Goal: Task Accomplishment & Management: Complete application form

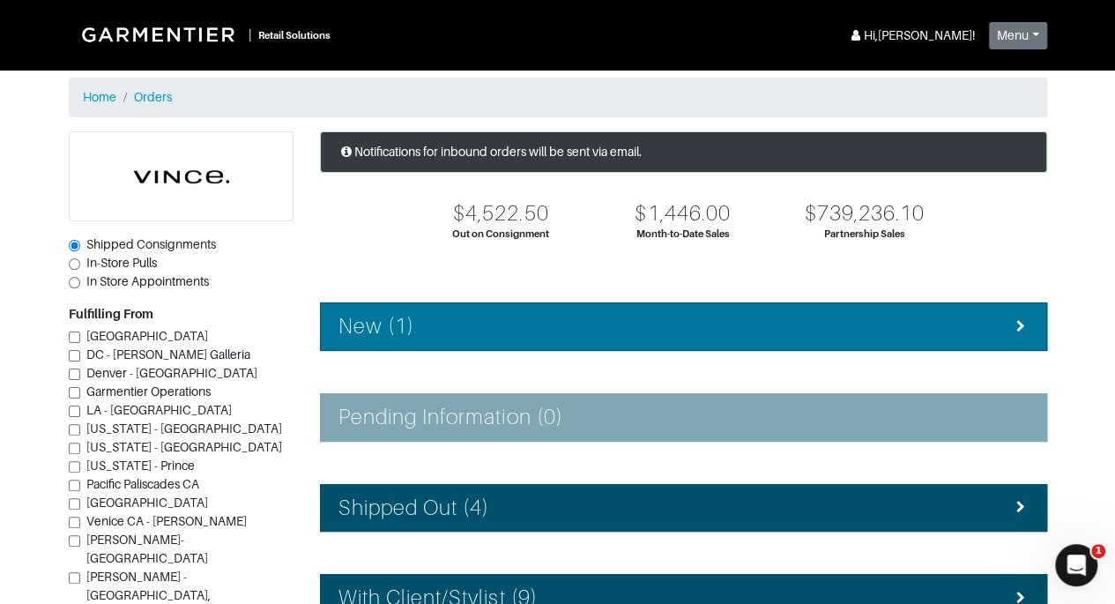
click at [402, 315] on h4 "New (1)" at bounding box center [376, 327] width 76 height 26
click at [783, 332] on div "New (1)" at bounding box center [683, 327] width 690 height 26
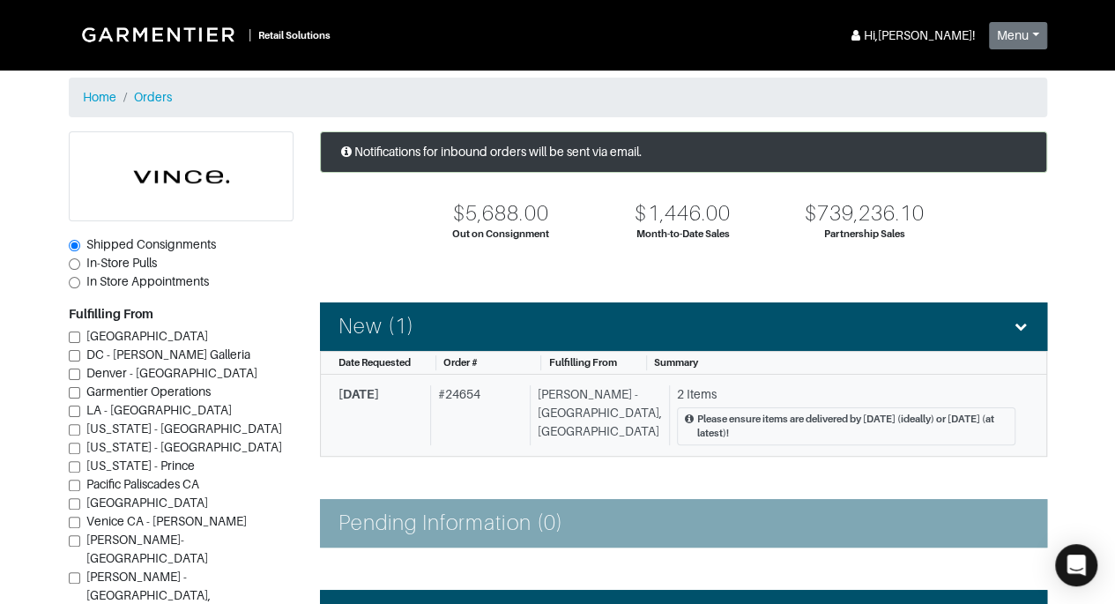
click at [903, 385] on div "2 Items" at bounding box center [846, 394] width 338 height 19
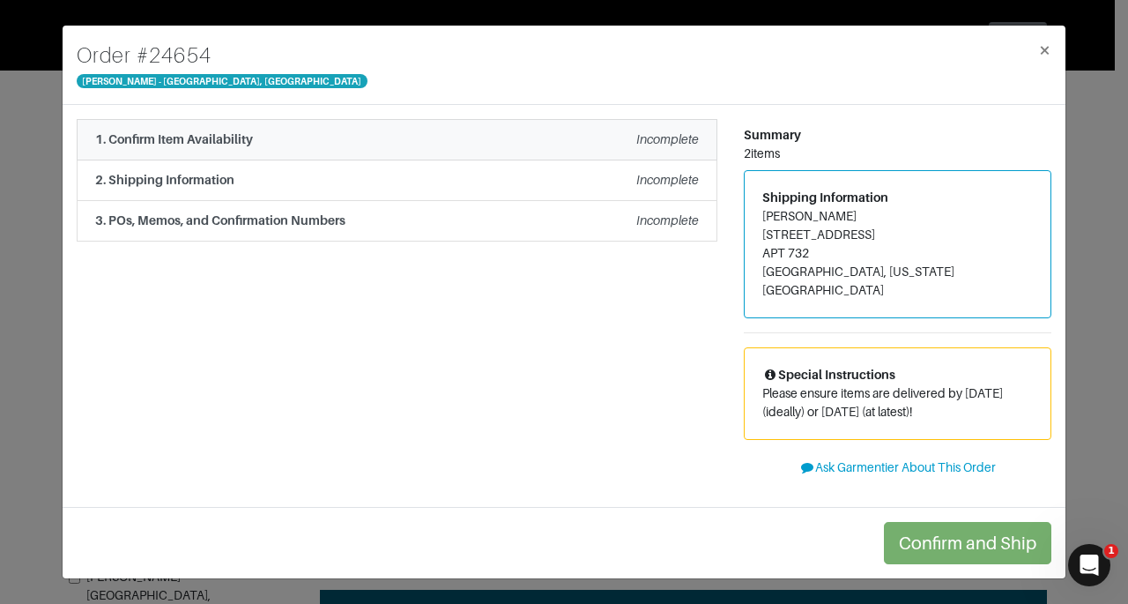
click at [420, 130] on div "1. Confirm Item Availability Incomplete" at bounding box center [397, 139] width 604 height 19
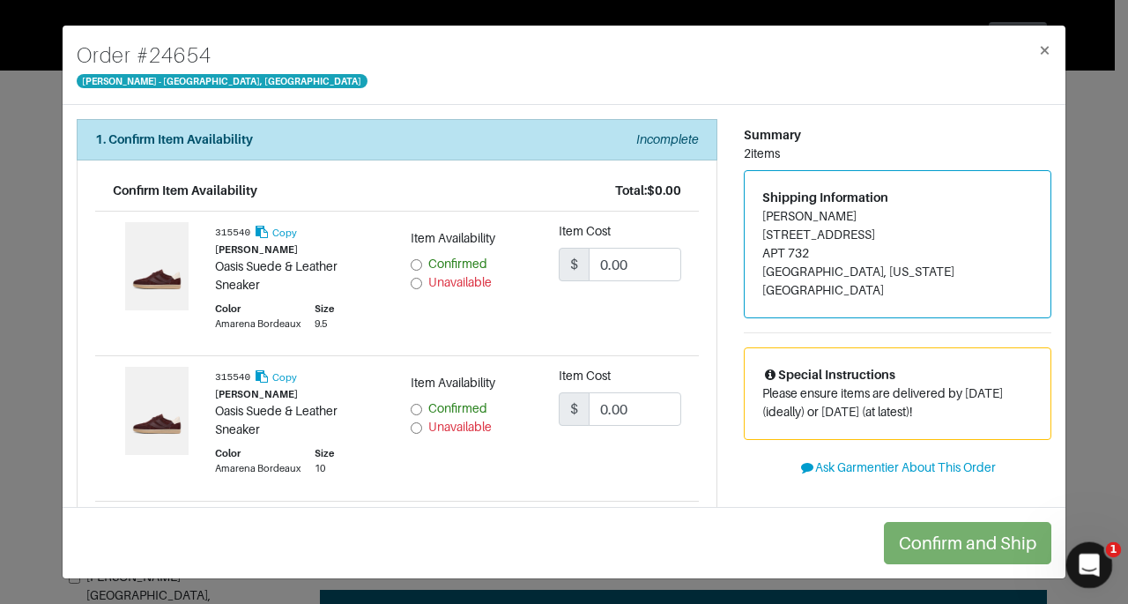
click at [1102, 566] on div "Open Intercom Messenger" at bounding box center [1087, 562] width 58 height 58
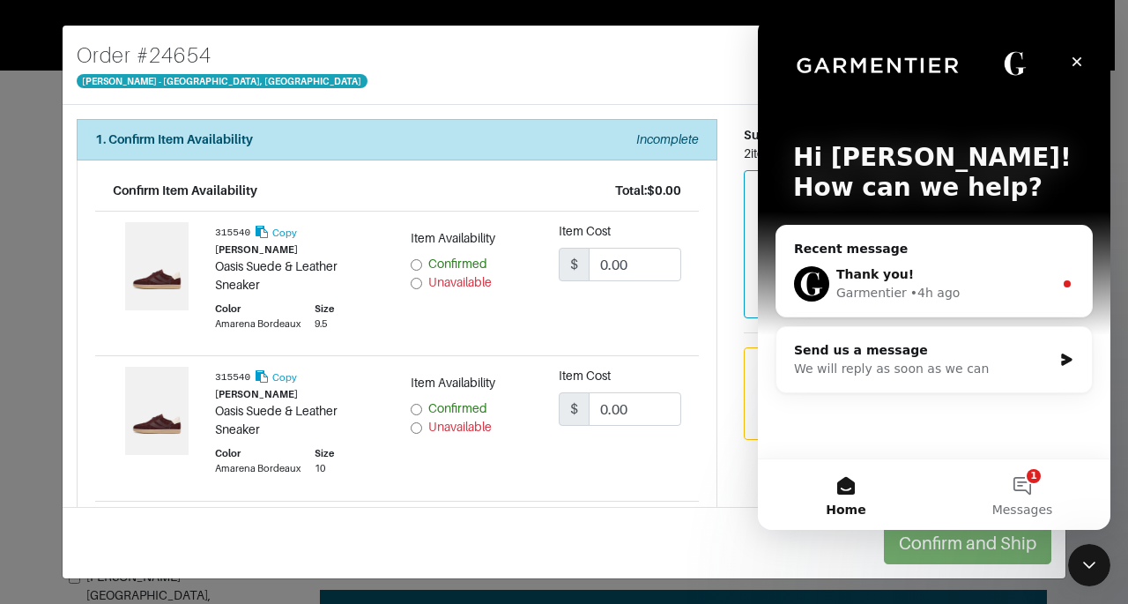
click at [994, 297] on div "Garmentier • 4h ago" at bounding box center [944, 293] width 217 height 19
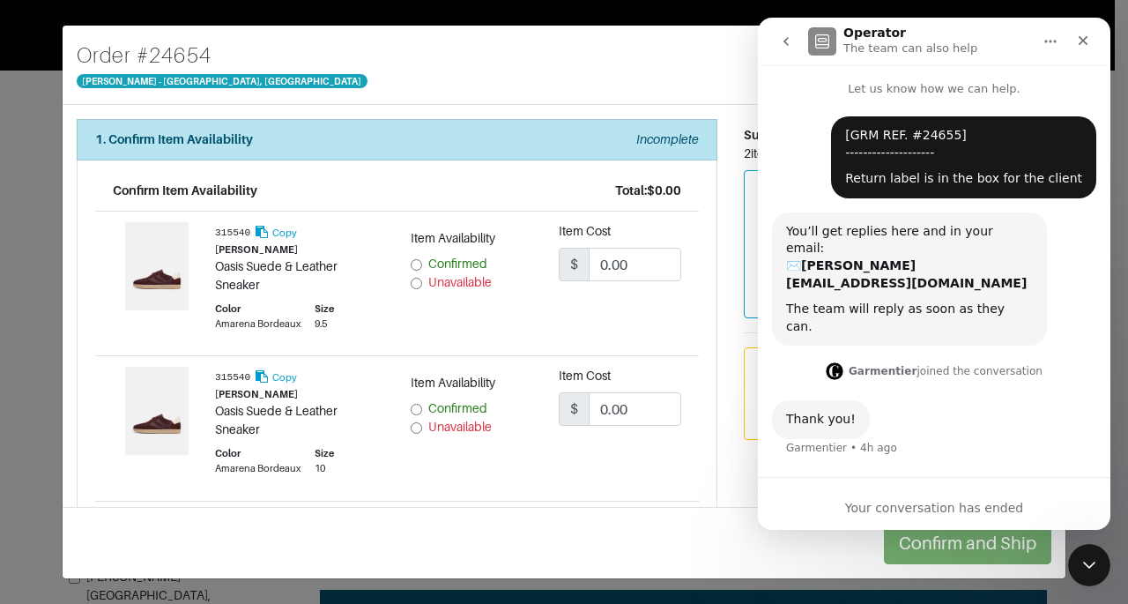
click at [787, 38] on icon "go back" at bounding box center [785, 41] width 5 height 9
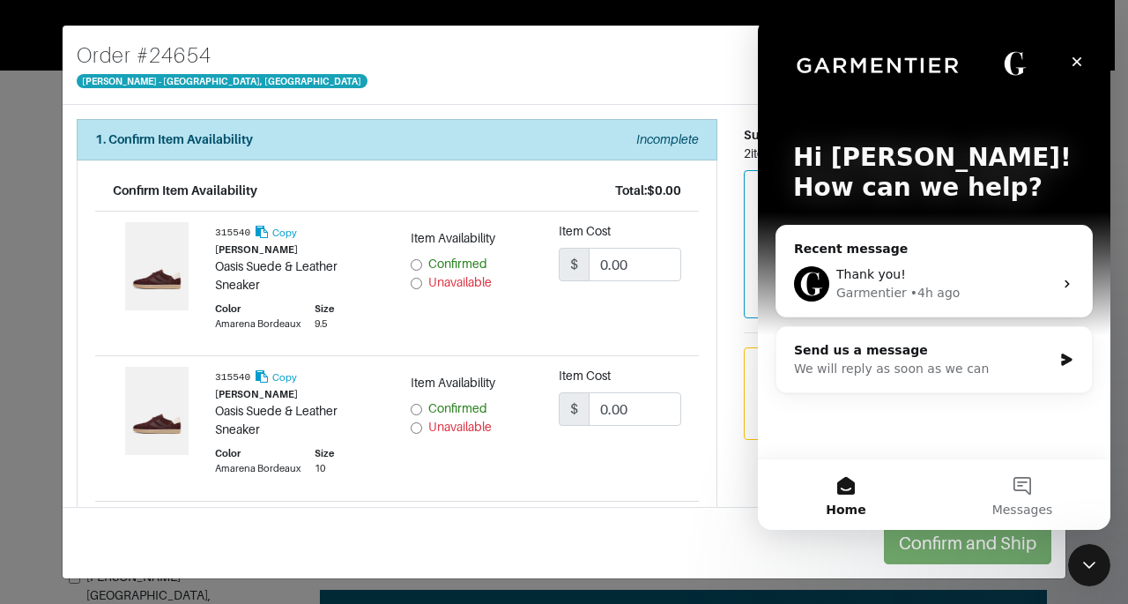
click at [654, 78] on div "Order # 24654 [PERSON_NAME] - [GEOGRAPHIC_DATA], [GEOGRAPHIC_DATA] ×" at bounding box center [564, 65] width 1003 height 79
click at [1086, 68] on div "Close" at bounding box center [1077, 62] width 32 height 32
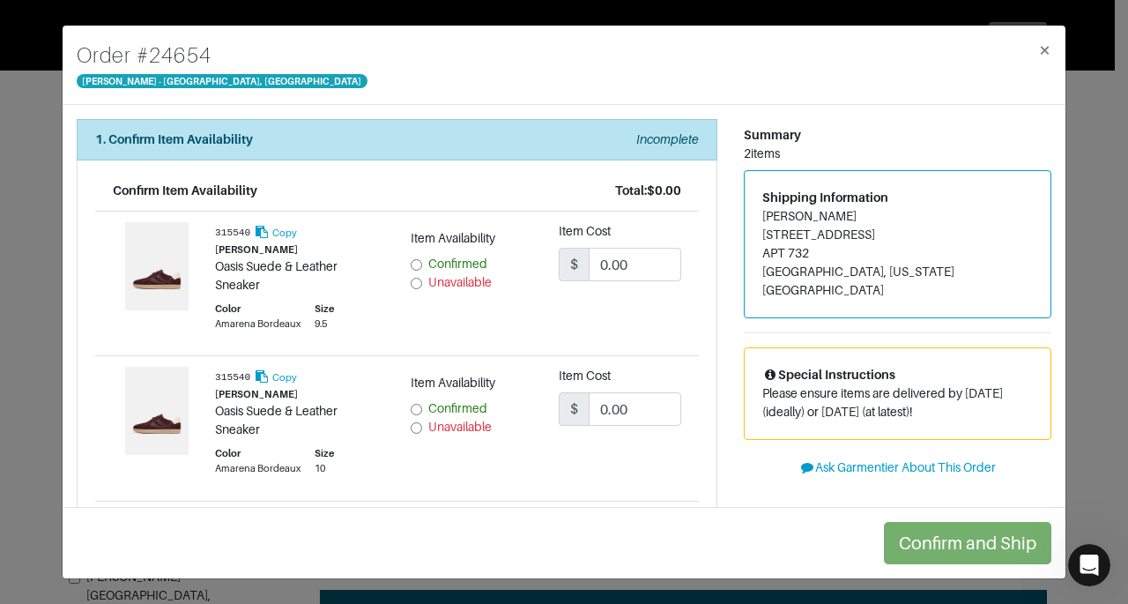
scroll to position [0, 0]
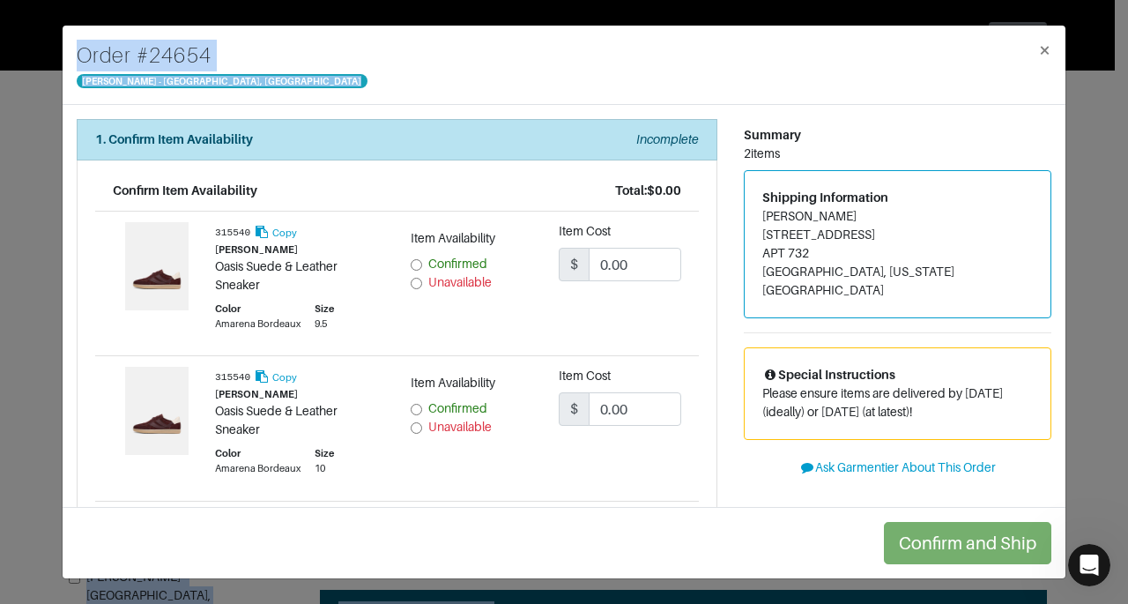
drag, startPoint x: 953, startPoint y: 9, endPoint x: 850, endPoint y: -95, distance: 146.4
click at [850, 0] on html "| Retail Solutions Hi, [PERSON_NAME] ! Menu Home Logout Home Orders Shipped Con…" at bounding box center [564, 302] width 1128 height 604
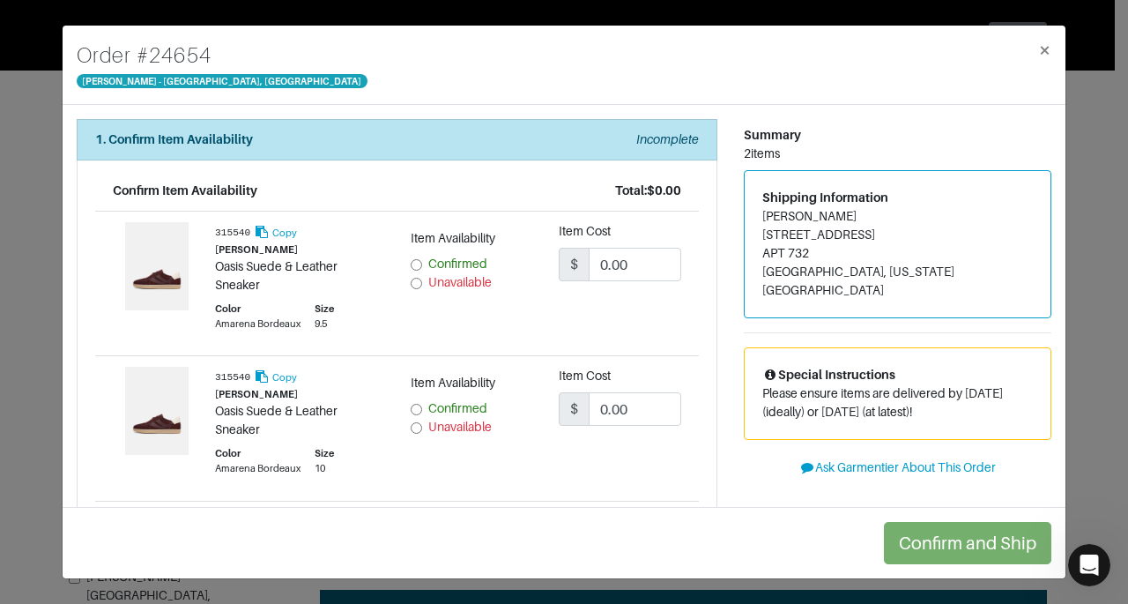
click at [835, 133] on div "Summary" at bounding box center [898, 135] width 308 height 19
drag, startPoint x: 803, startPoint y: 235, endPoint x: 749, endPoint y: 229, distance: 54.1
click at [749, 229] on div "Shipping Information [PERSON_NAME] [STREET_ADDRESS][US_STATE]" at bounding box center [898, 244] width 306 height 146
copy address "[STREET_ADDRESS]"
drag, startPoint x: 821, startPoint y: 214, endPoint x: 744, endPoint y: 216, distance: 77.6
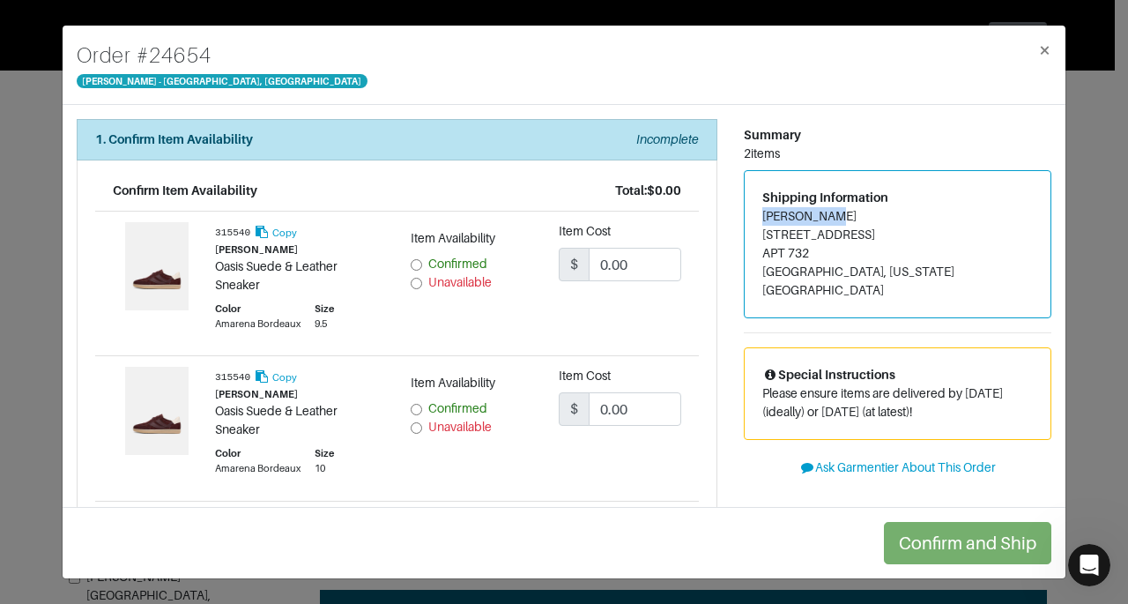
click at [745, 216] on div "Shipping Information [PERSON_NAME] [STREET_ADDRESS][US_STATE]" at bounding box center [898, 244] width 306 height 146
copy address "[PERSON_NAME]"
drag, startPoint x: 802, startPoint y: 249, endPoint x: 745, endPoint y: 251, distance: 57.3
click at [745, 251] on div "Shipping Information [PERSON_NAME] [STREET_ADDRESS][US_STATE]" at bounding box center [898, 244] width 306 height 146
copy address "APT 732"
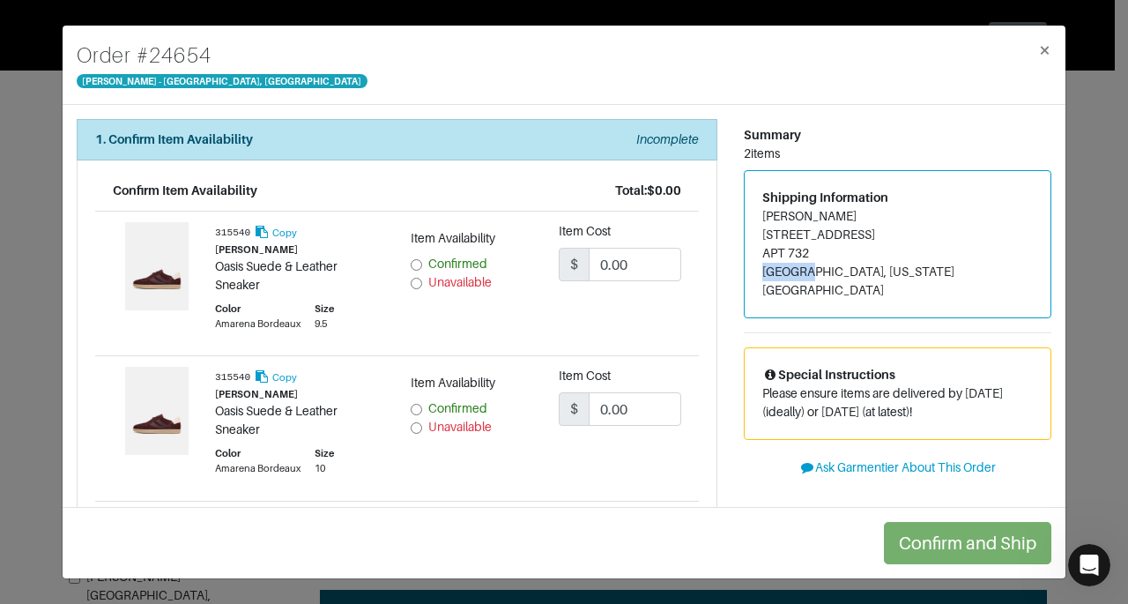
drag, startPoint x: 809, startPoint y: 271, endPoint x: 733, endPoint y: 270, distance: 75.8
click at [733, 270] on div "Summary 2 items Shipping Information [PERSON_NAME] [STREET_ADDRESS][US_STATE] S…" at bounding box center [898, 400] width 334 height 562
copy address "HOBOKEN"
drag, startPoint x: 918, startPoint y: 270, endPoint x: 881, endPoint y: 270, distance: 37.0
click at [881, 270] on address "[PERSON_NAME] [STREET_ADDRESS][US_STATE]" at bounding box center [897, 253] width 271 height 93
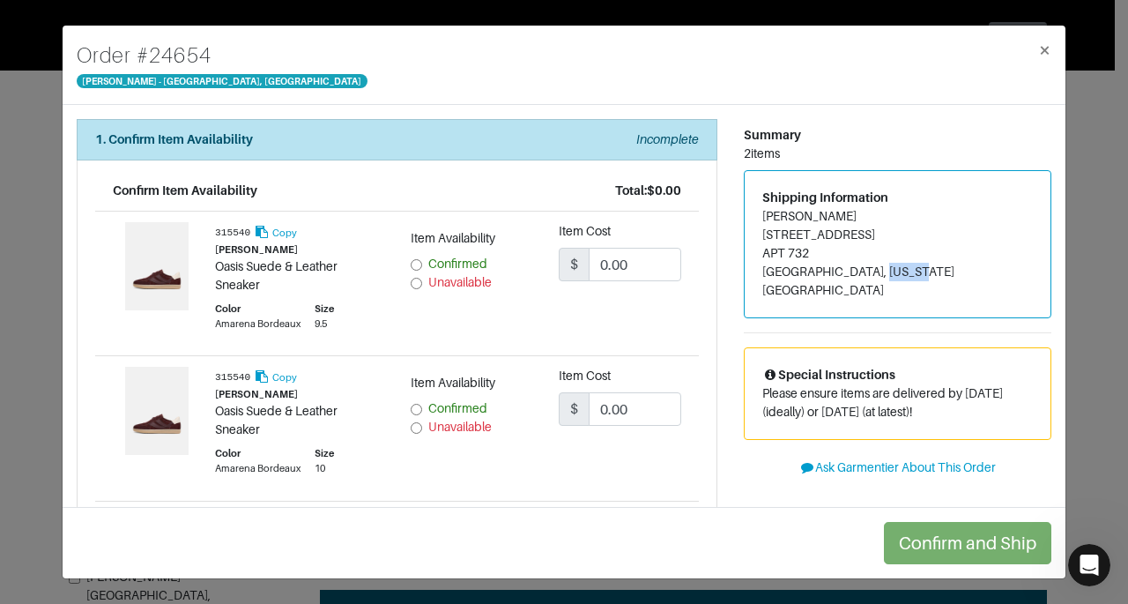
click at [917, 263] on address "[PERSON_NAME] [STREET_ADDRESS][US_STATE]" at bounding box center [897, 253] width 271 height 93
drag, startPoint x: 918, startPoint y: 264, endPoint x: 885, endPoint y: 265, distance: 33.5
click at [885, 265] on address "[PERSON_NAME] [STREET_ADDRESS][US_STATE]" at bounding box center [897, 253] width 271 height 93
copy address "07030"
click at [417, 261] on input "Confirmed" at bounding box center [416, 264] width 11 height 11
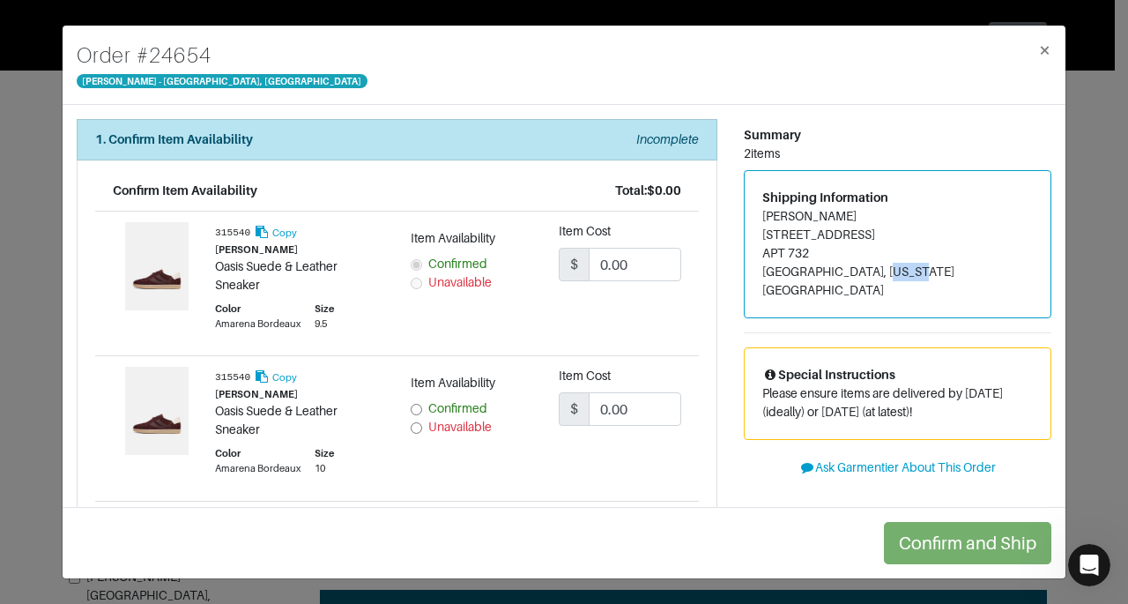
radio input "true"
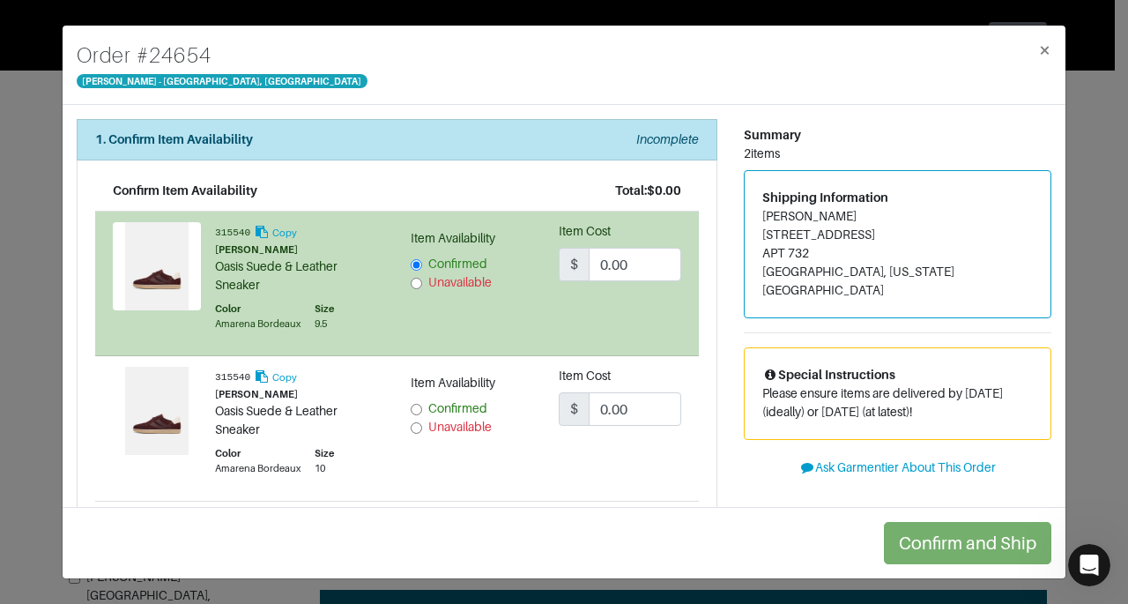
click at [428, 403] on label "Confirmed" at bounding box center [457, 408] width 59 height 19
click at [422, 404] on input "Confirmed" at bounding box center [416, 409] width 11 height 11
radio input "true"
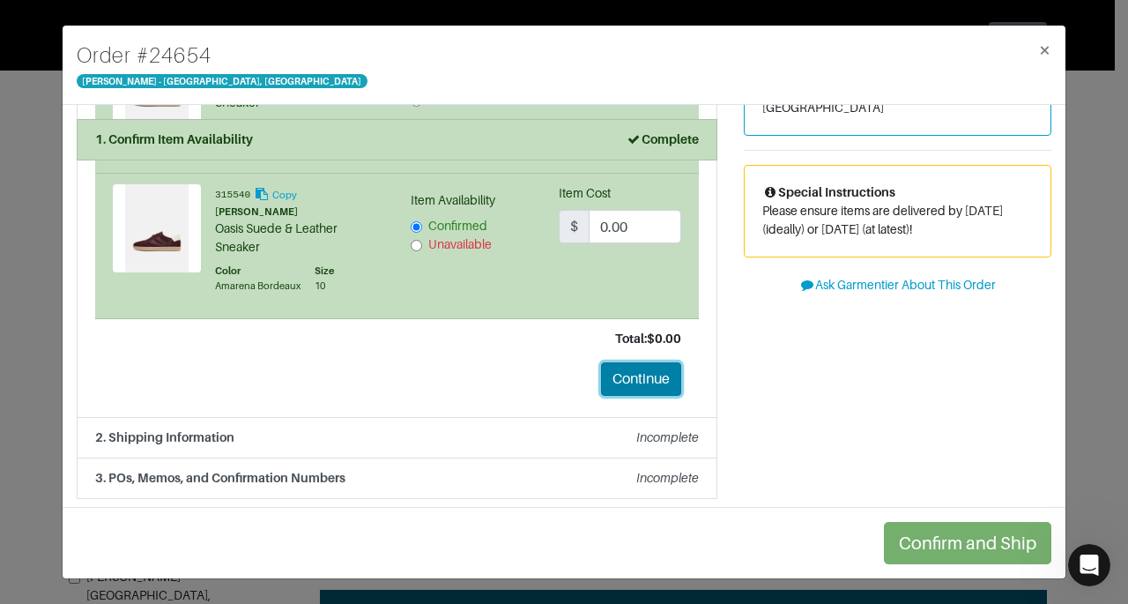
click at [631, 381] on button "Continue" at bounding box center [641, 378] width 80 height 33
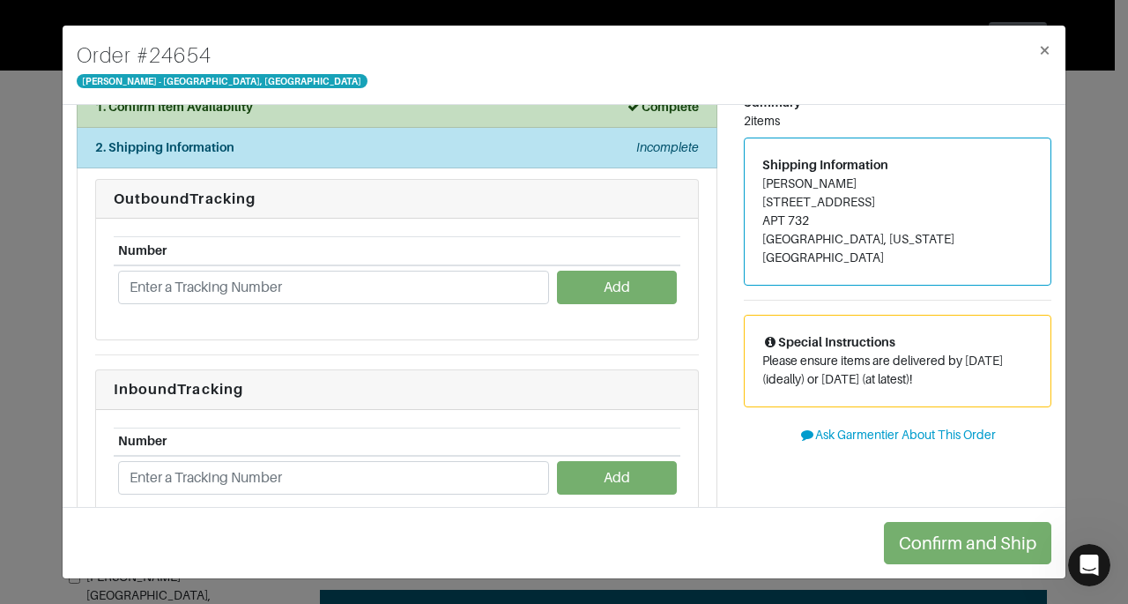
scroll to position [32, 0]
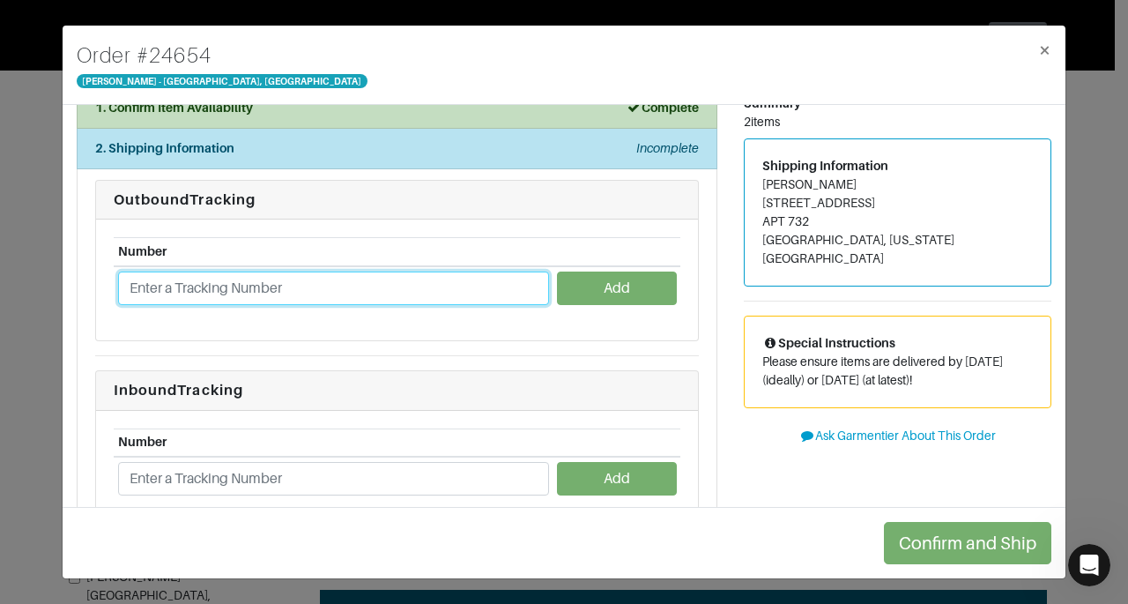
click at [431, 291] on input "text" at bounding box center [333, 287] width 431 height 33
type input "1ZJ22C661331498970"
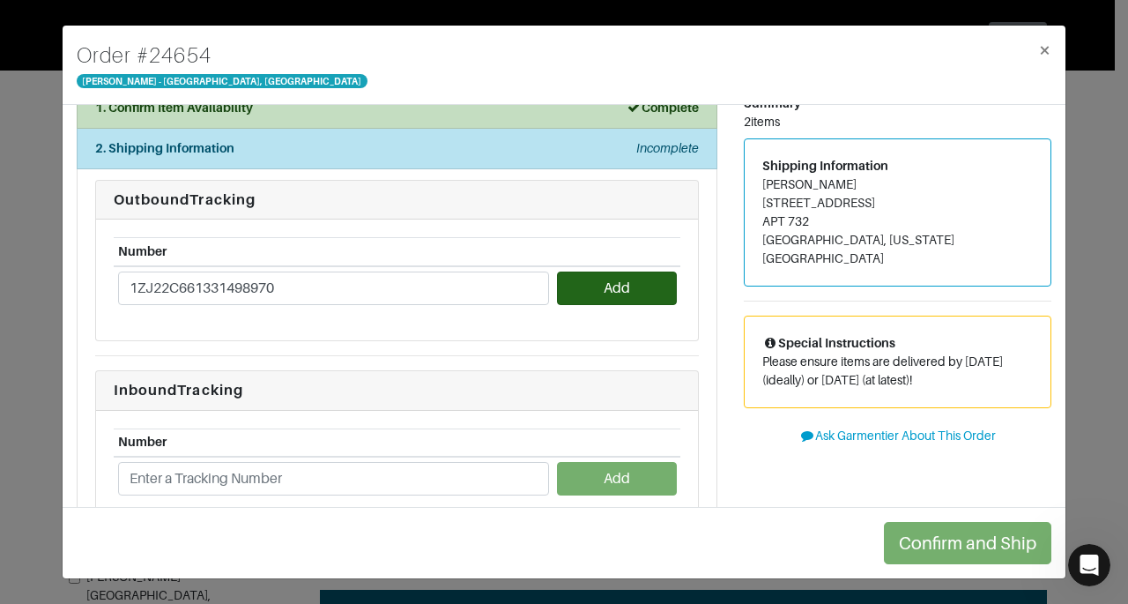
click at [606, 297] on button "Add" at bounding box center [616, 287] width 119 height 33
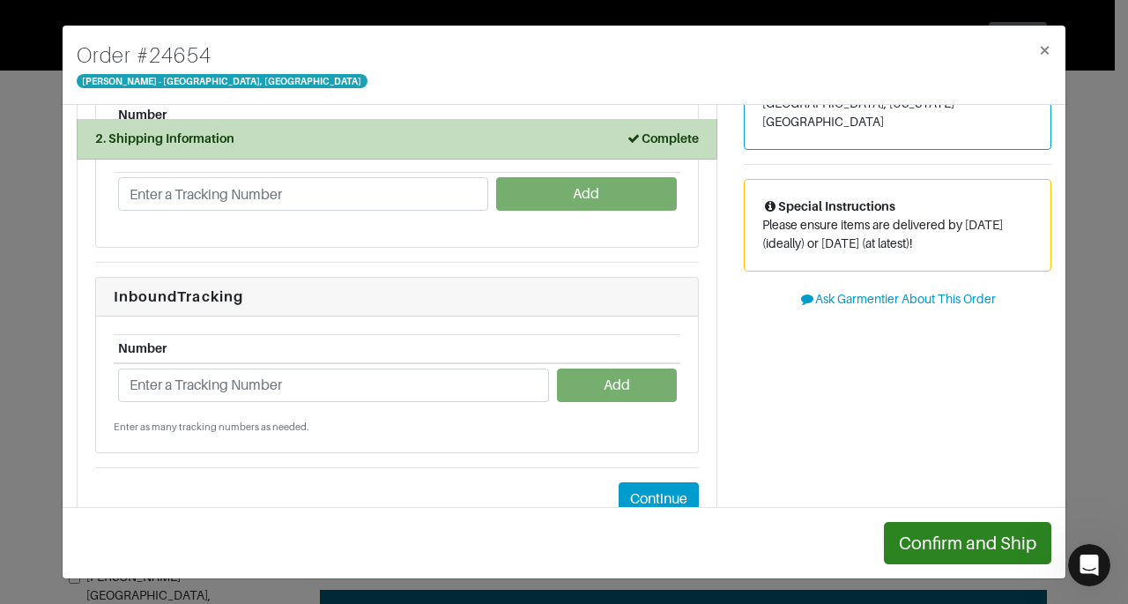
scroll to position [174, 0]
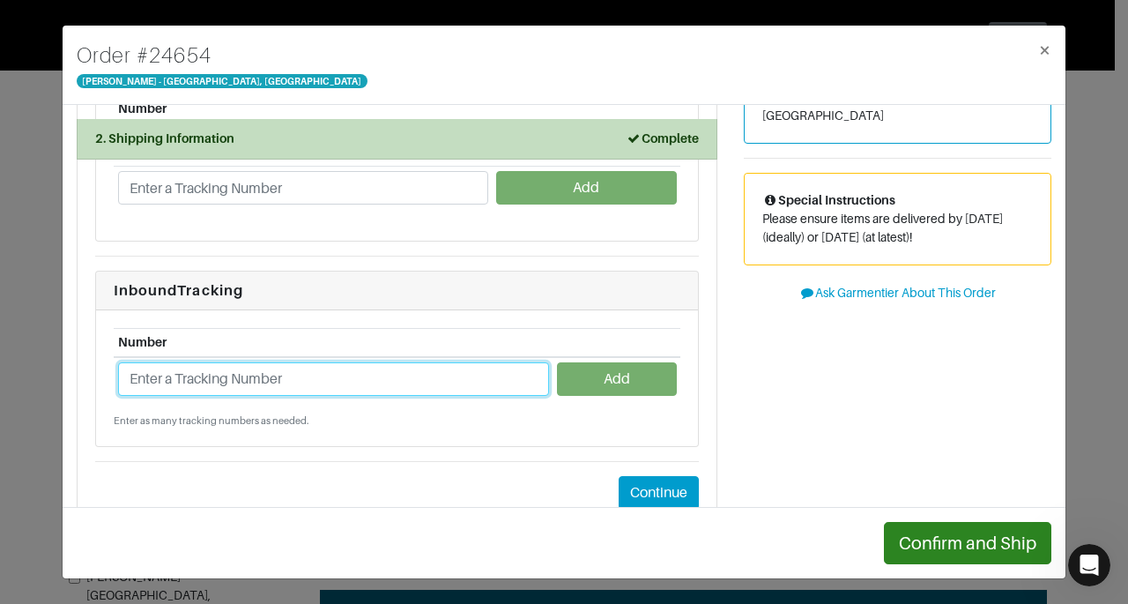
click at [443, 369] on input "text" at bounding box center [333, 378] width 431 height 33
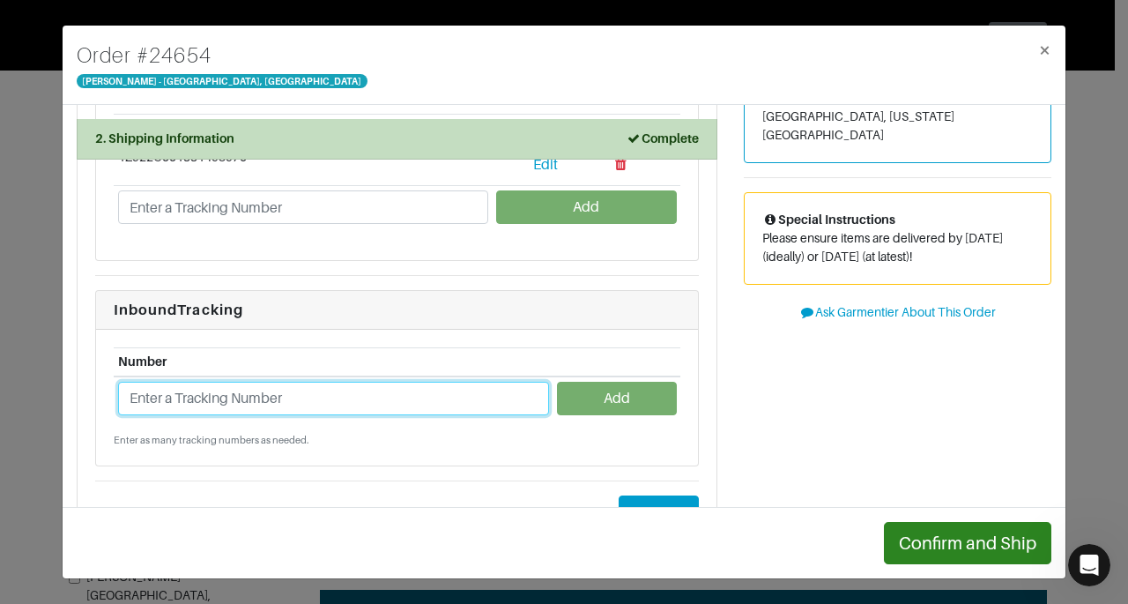
scroll to position [173, 0]
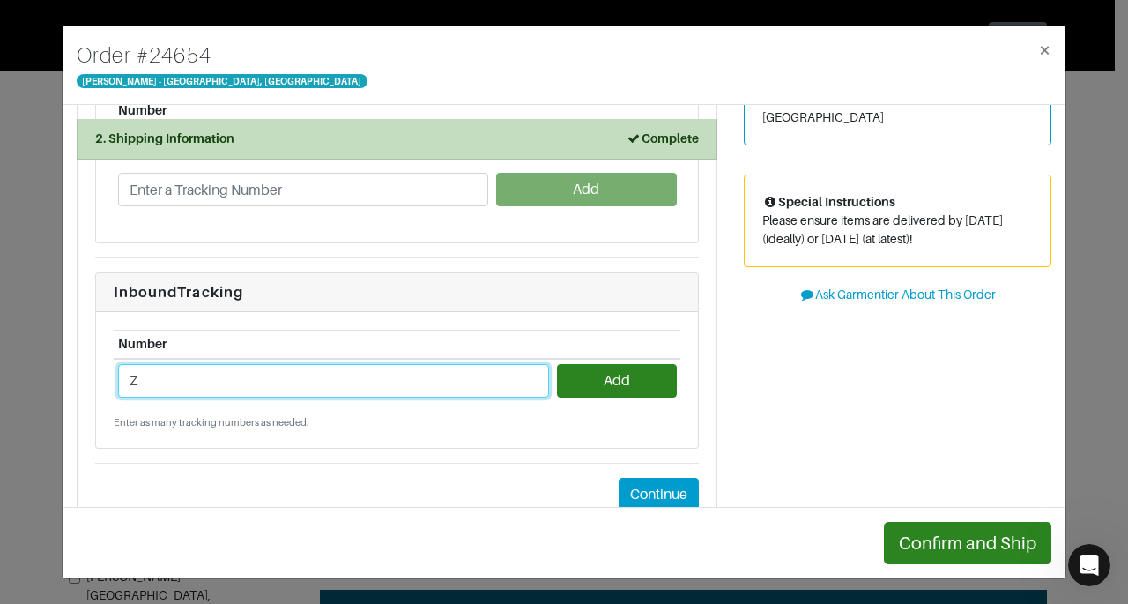
type input "Z"
click at [472, 377] on input "Z" at bounding box center [333, 380] width 431 height 33
paste input "1ZJ22C668721438183"
type input "1ZJ22C668721438183"
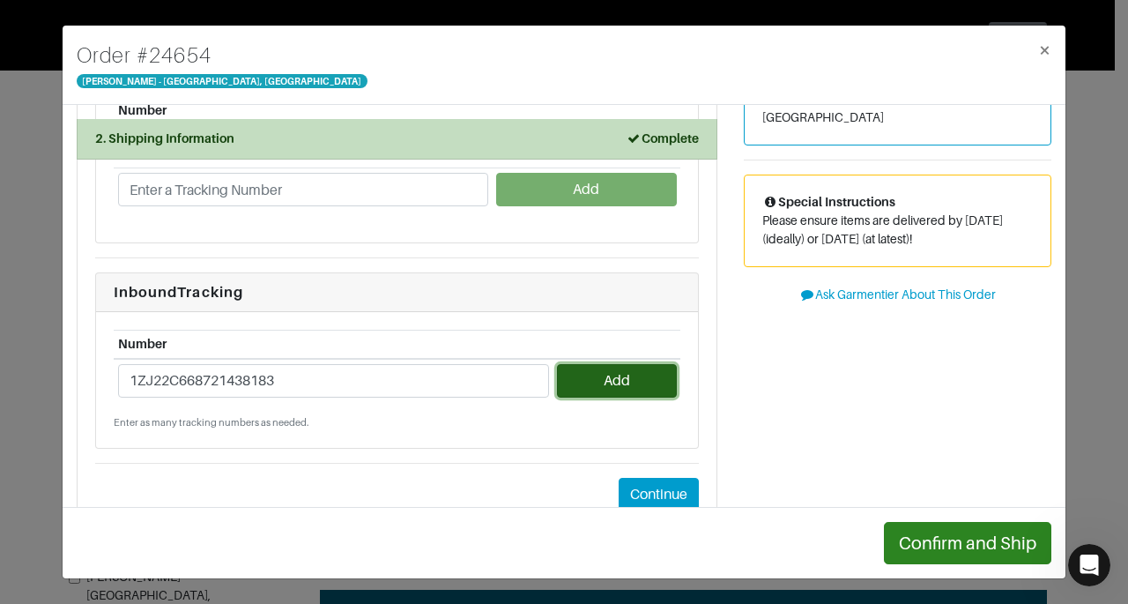
click at [574, 372] on button "Add" at bounding box center [616, 380] width 119 height 33
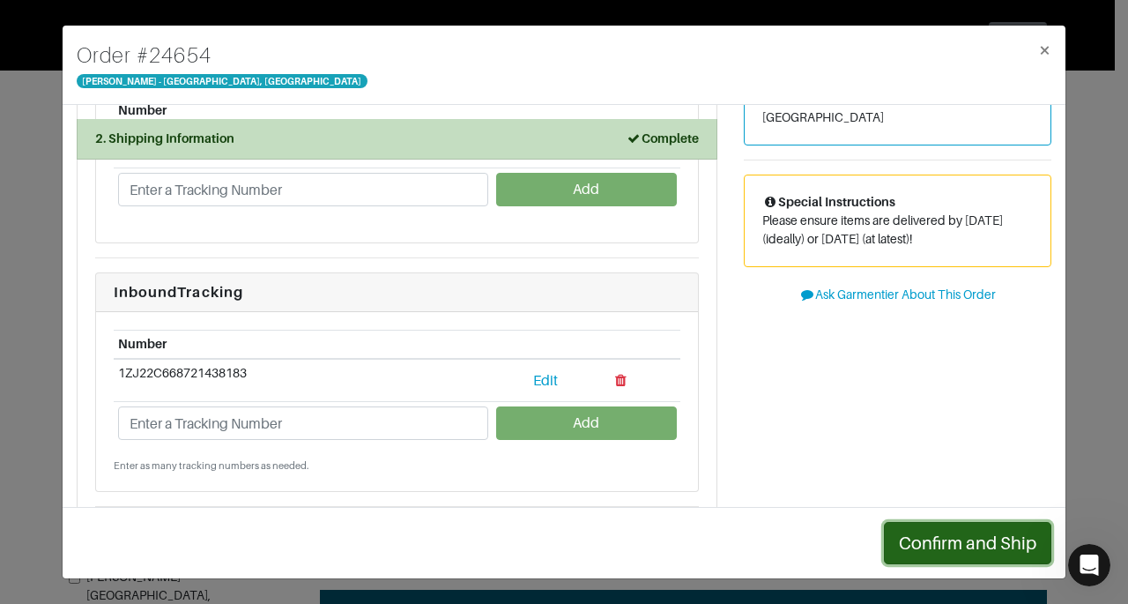
click at [976, 538] on button "Confirm and Ship" at bounding box center [967, 543] width 167 height 42
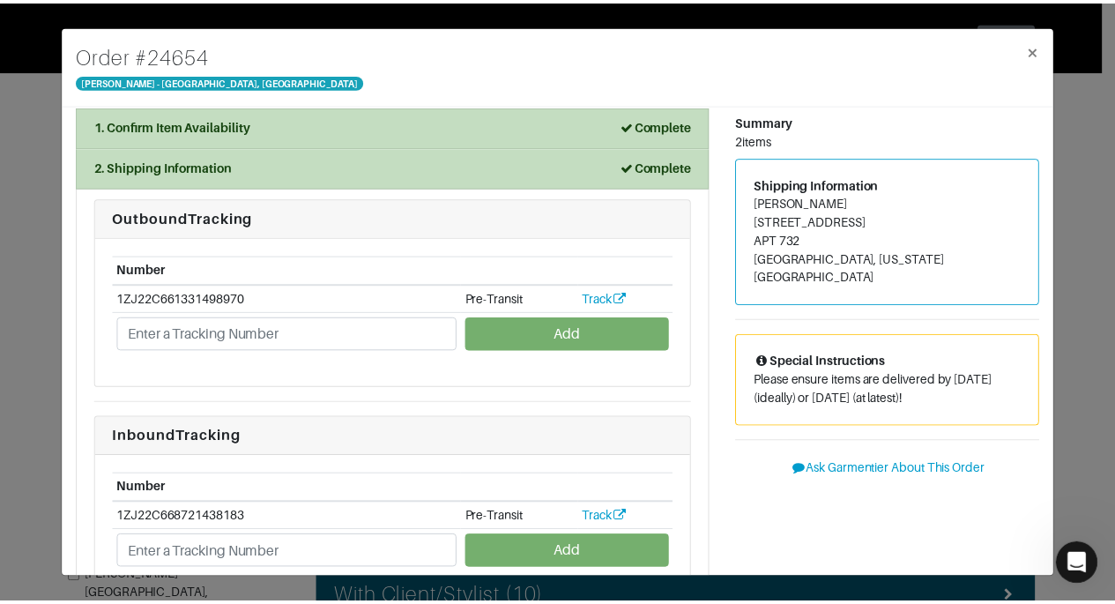
scroll to position [0, 0]
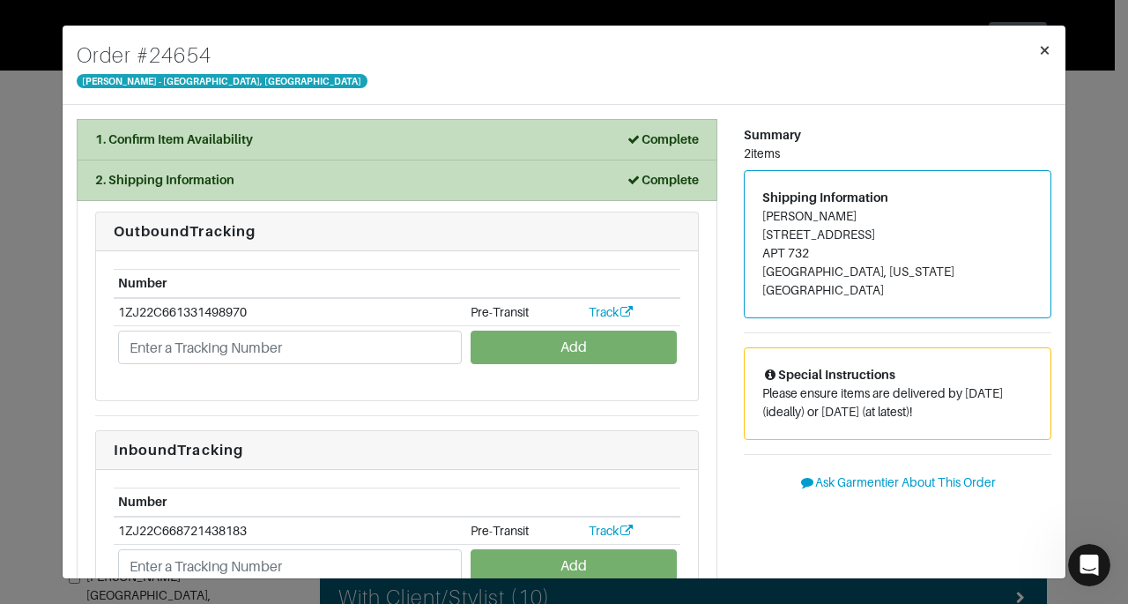
click at [1046, 50] on span "×" at bounding box center [1044, 50] width 13 height 24
